Goal: Task Accomplishment & Management: Manage account settings

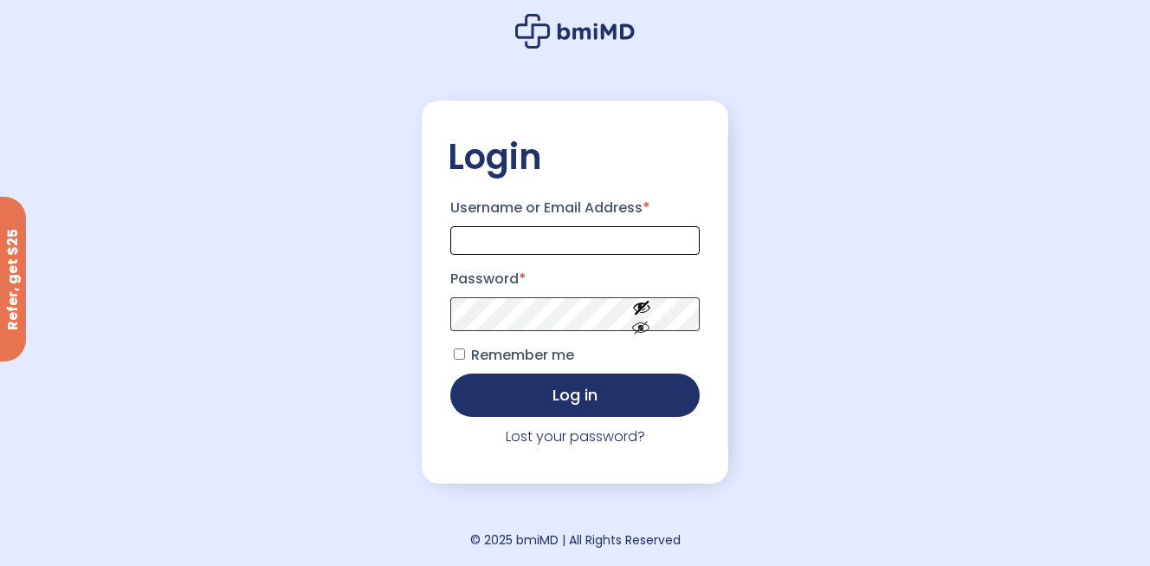
click at [602, 242] on input "Username or Email Address *" at bounding box center [574, 240] width 249 height 29
type input "**********"
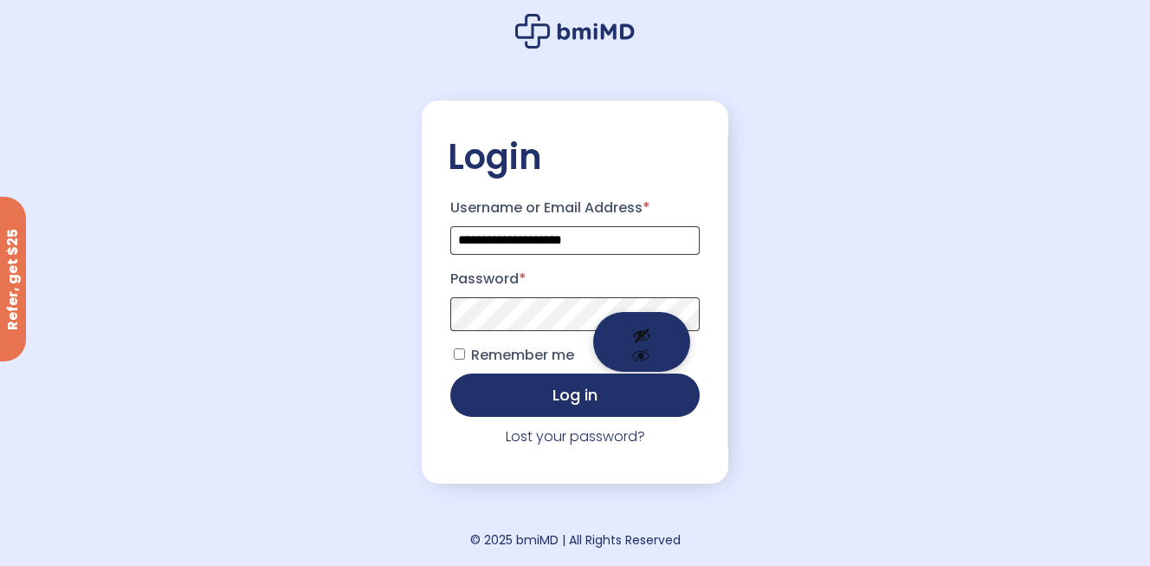
click at [639, 353] on button "Show password" at bounding box center [641, 342] width 97 height 60
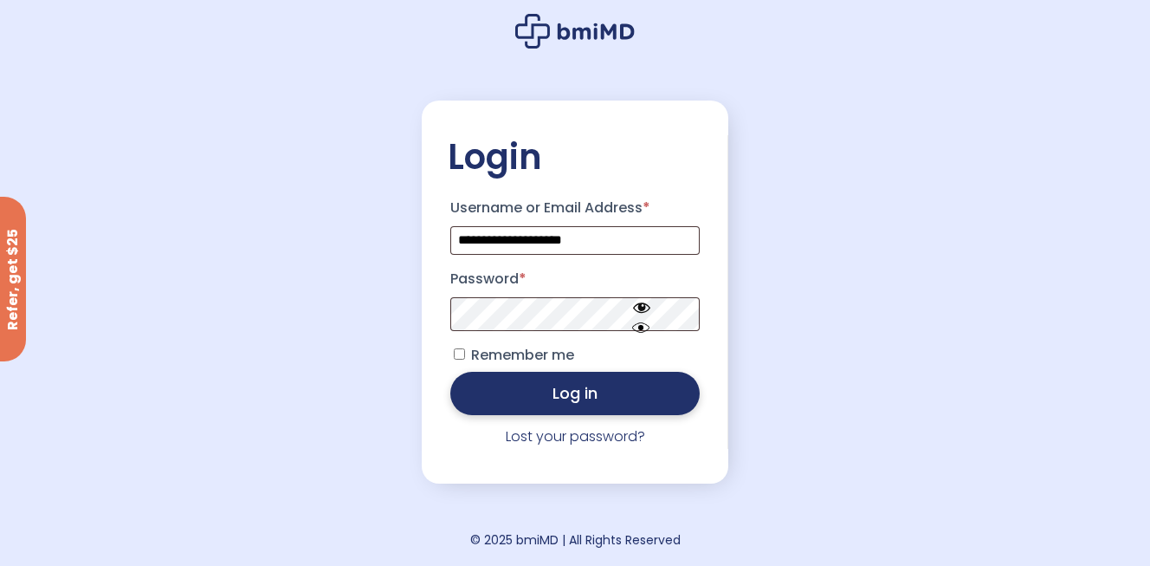
click at [575, 394] on button "Log in" at bounding box center [574, 393] width 249 height 43
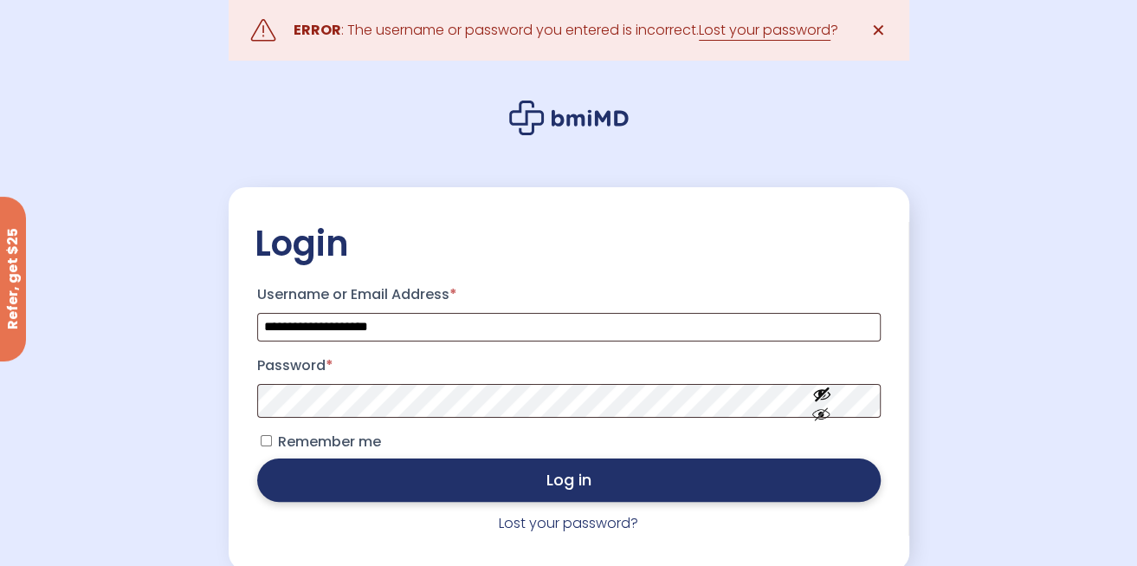
click at [556, 488] on button "Log in" at bounding box center [569, 479] width 624 height 43
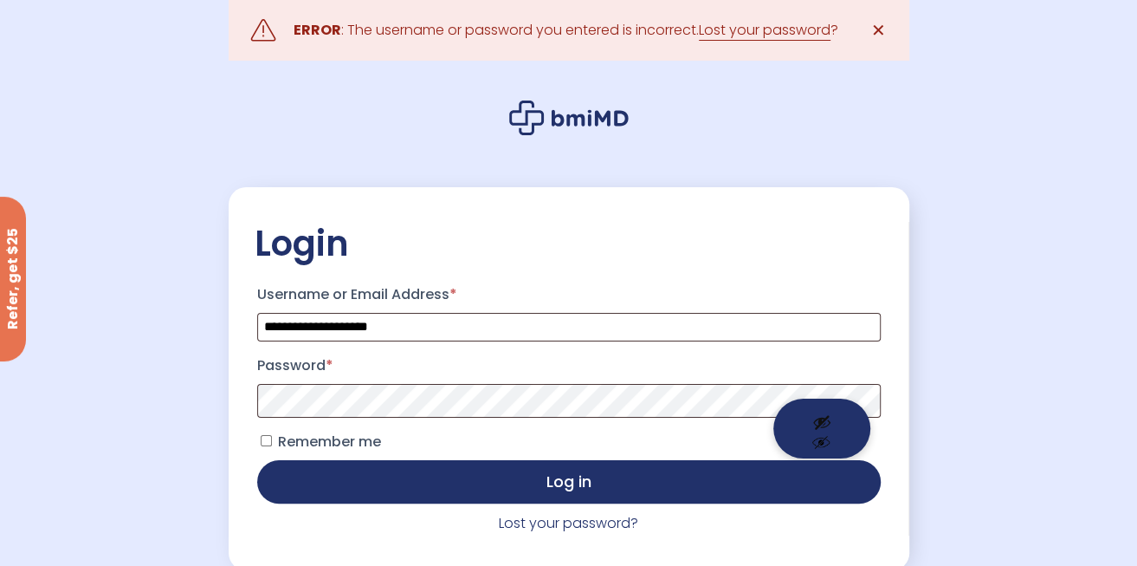
click at [828, 443] on button "Show password" at bounding box center [821, 428] width 97 height 60
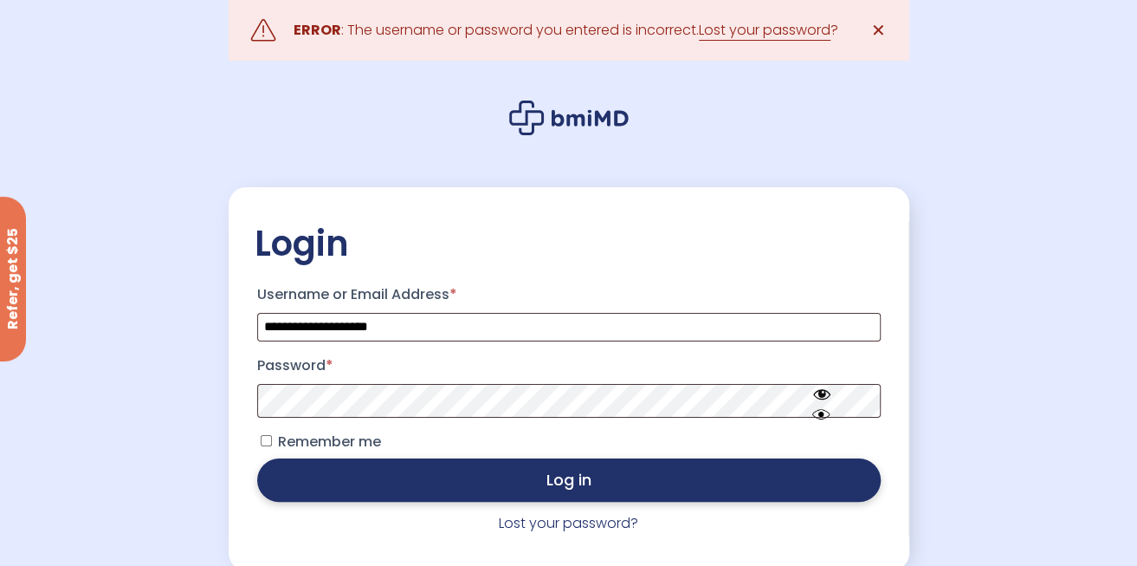
click at [527, 488] on button "Log in" at bounding box center [569, 479] width 624 height 43
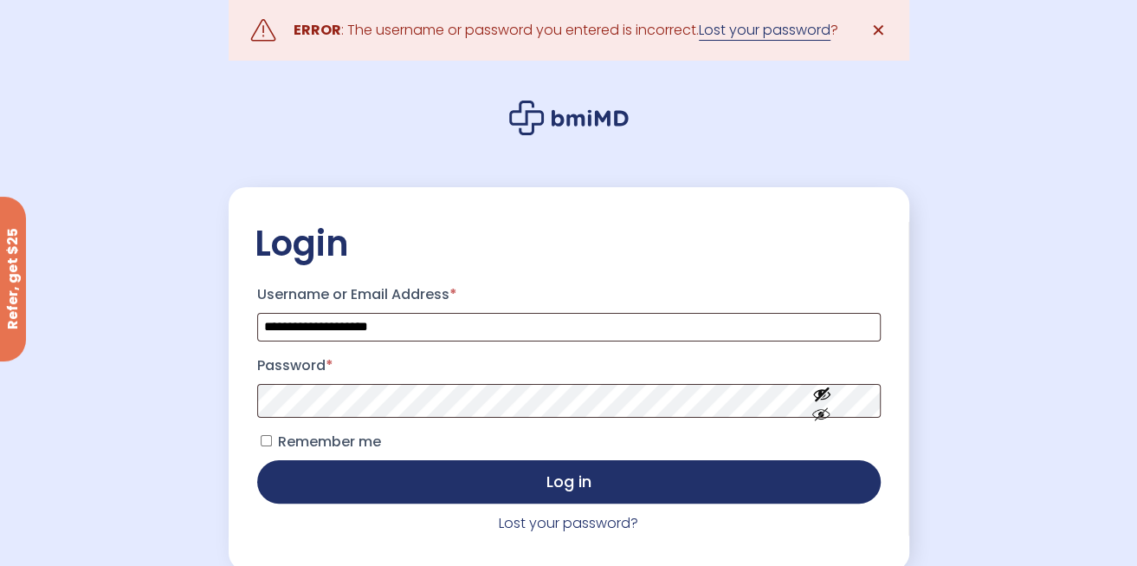
click at [771, 34] on link "Lost your password" at bounding box center [765, 30] width 132 height 21
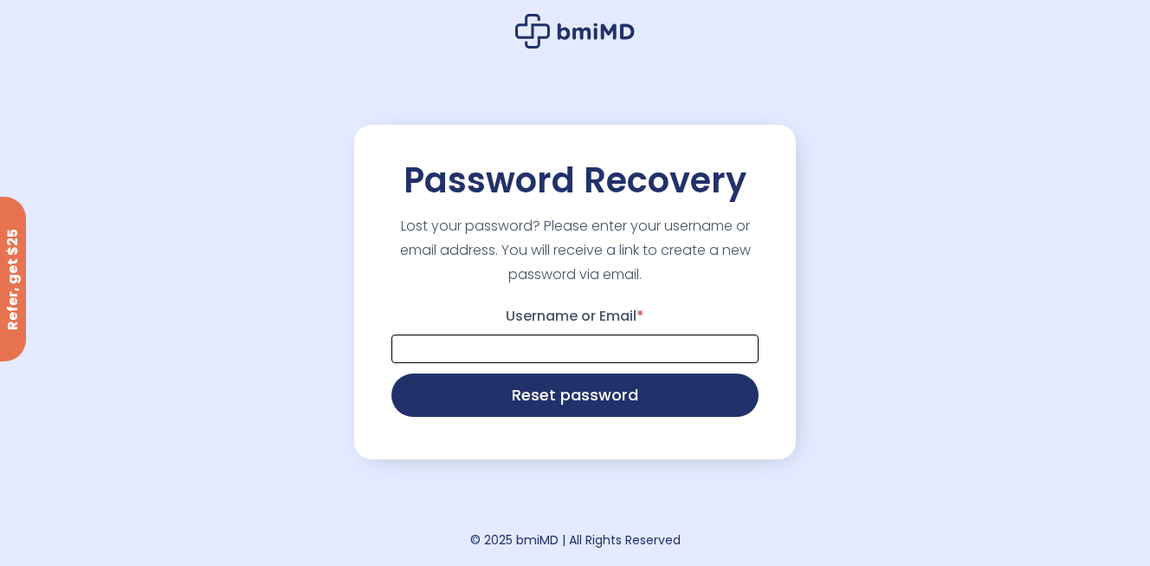
click at [494, 339] on input "Username or Email *" at bounding box center [574, 348] width 367 height 29
type input "**********"
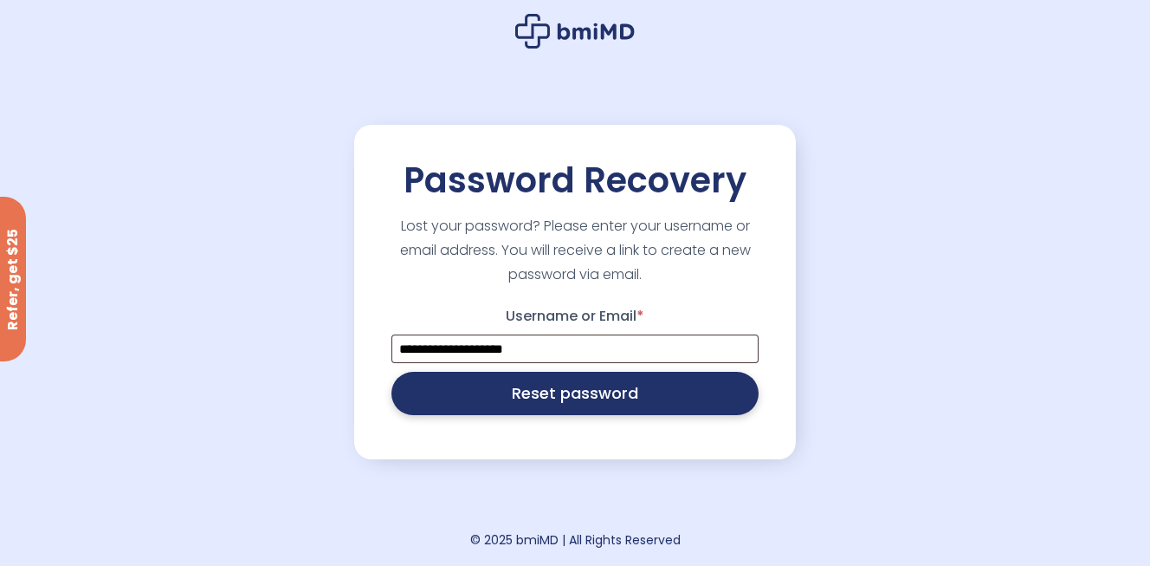
click at [564, 403] on button "Reset password" at bounding box center [574, 393] width 367 height 43
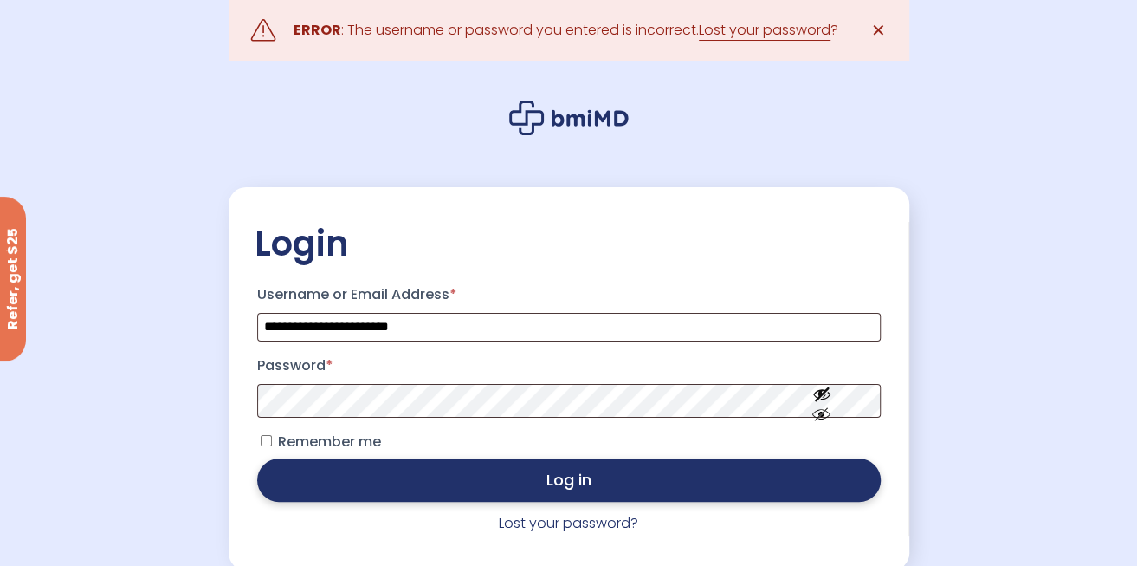
click at [588, 488] on button "Log in" at bounding box center [569, 479] width 624 height 43
click at [571, 486] on button "Log in" at bounding box center [569, 479] width 624 height 43
